Goal: Information Seeking & Learning: Learn about a topic

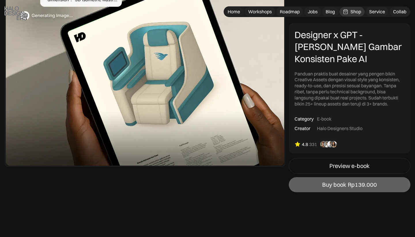
scroll to position [204, 0]
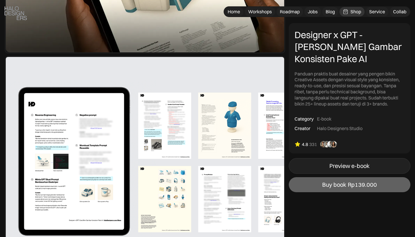
click at [320, 158] on link "Preview e-book" at bounding box center [350, 166] width 122 height 16
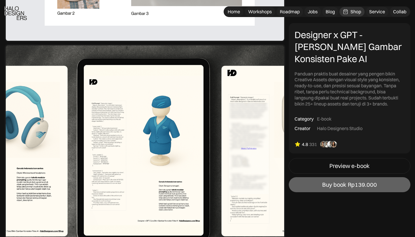
scroll to position [676, 0]
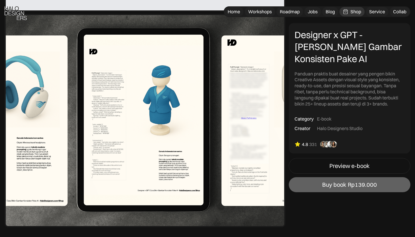
click at [100, 121] on img at bounding box center [145, 120] width 281 height 213
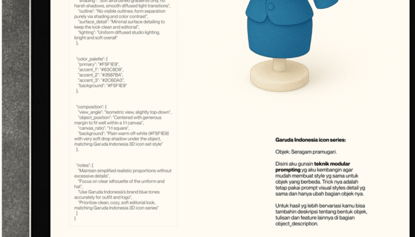
scroll to position [639, 0]
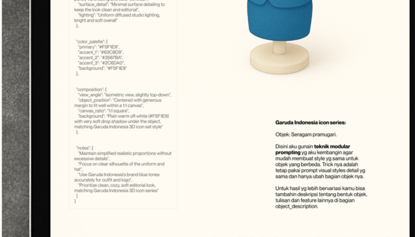
click at [31, 54] on img at bounding box center [145, 156] width 281 height 213
drag, startPoint x: 28, startPoint y: 55, endPoint x: 40, endPoint y: 55, distance: 11.3
click at [39, 53] on img at bounding box center [145, 156] width 281 height 213
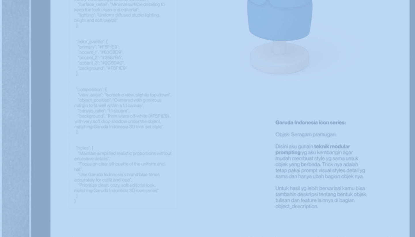
click at [39, 53] on img at bounding box center [145, 156] width 281 height 213
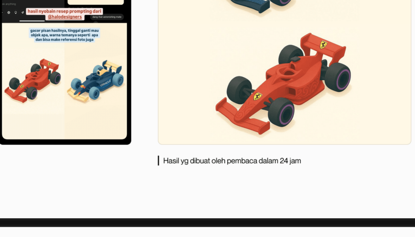
scroll to position [1574, 0]
